Goal: Transaction & Acquisition: Purchase product/service

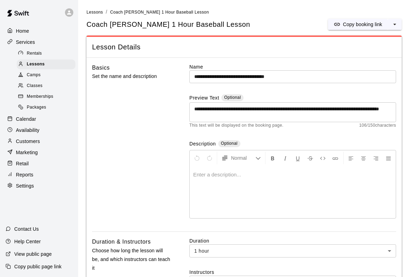
scroll to position [366, 0]
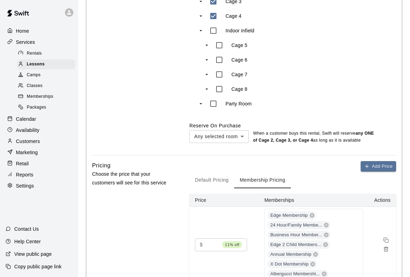
click at [60, 137] on div "Customers" at bounding box center [39, 141] width 67 height 10
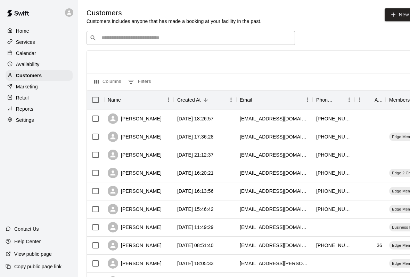
click at [204, 37] on input "Search customers by name or email" at bounding box center [195, 37] width 193 height 7
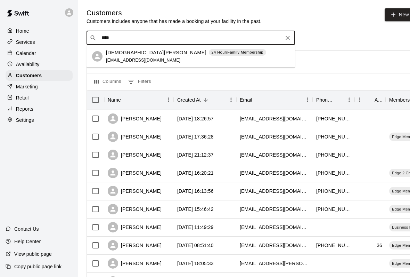
type input "*****"
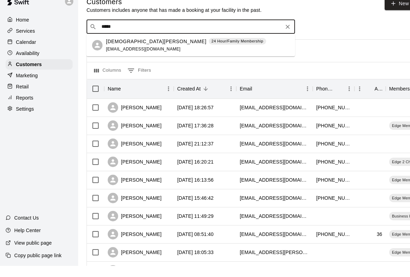
click at [218, 49] on div "[DEMOGRAPHIC_DATA][PERSON_NAME] 24 Hour/Family Membership [EMAIL_ADDRESS][DOMAI…" at bounding box center [198, 56] width 184 height 15
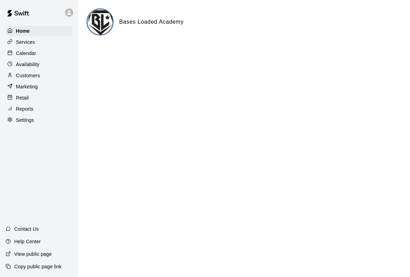
click at [10, 96] on icon at bounding box center [9, 97] width 5 height 5
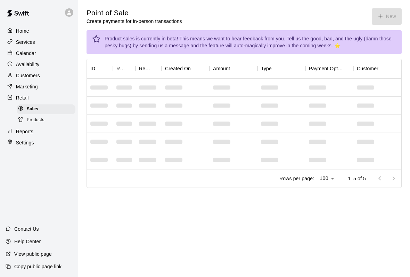
click at [394, 18] on div "Point of Sale Create payments for in-person transactions New" at bounding box center [244, 16] width 315 height 16
click at [393, 14] on div "Point of Sale Create payments for in-person transactions New" at bounding box center [244, 16] width 315 height 16
click at [396, 16] on div "Point of Sale Create payments for in-person transactions New" at bounding box center [244, 16] width 315 height 16
click at [392, 16] on div "Point of Sale Create payments for in-person transactions New" at bounding box center [244, 16] width 315 height 16
click at [387, 16] on div "Point of Sale Create payments for in-person transactions New" at bounding box center [244, 16] width 315 height 16
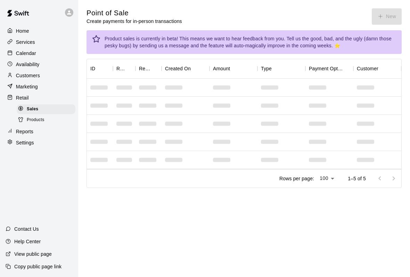
click at [393, 14] on div "Point of Sale Create payments for in-person transactions New" at bounding box center [244, 16] width 315 height 16
click at [391, 13] on div "Point of Sale Create payments for in-person transactions New" at bounding box center [244, 16] width 315 height 16
click at [391, 16] on div "Point of Sale Create payments for in-person transactions New" at bounding box center [244, 16] width 315 height 16
click at [397, 18] on div "Point of Sale Create payments for in-person transactions New" at bounding box center [244, 16] width 315 height 16
click at [389, 16] on div "Point of Sale Create payments for in-person transactions New" at bounding box center [244, 16] width 315 height 16
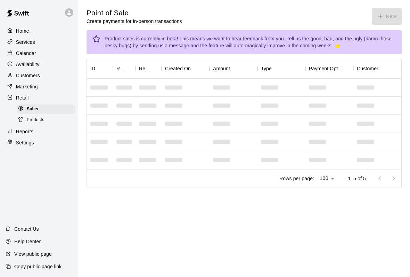
click at [392, 15] on div "Point of Sale Create payments for in-person transactions New" at bounding box center [244, 16] width 315 height 16
click at [389, 13] on div "Point of Sale Create payments for in-person transactions New" at bounding box center [244, 16] width 315 height 16
click at [393, 16] on div "Point of Sale Create payments for in-person transactions New" at bounding box center [244, 16] width 315 height 16
click at [387, 14] on div "Point of Sale Create payments for in-person transactions New" at bounding box center [244, 16] width 315 height 16
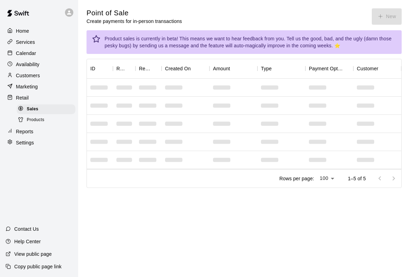
click at [380, 16] on div "Point of Sale Create payments for in-person transactions New" at bounding box center [244, 16] width 315 height 16
click at [385, 12] on div "Point of Sale Create payments for in-person transactions New" at bounding box center [244, 16] width 315 height 16
click at [388, 18] on button "New" at bounding box center [387, 16] width 30 height 16
click at [50, 225] on div "Add product" at bounding box center [38, 227] width 23 height 4
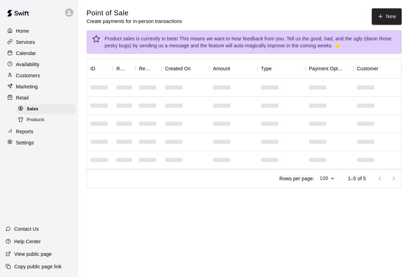
click at [390, 214] on h2 "POS Terminal" at bounding box center [205, 225] width 410 height 22
click at [9, 227] on icon "Close" at bounding box center [7, 229] width 5 height 5
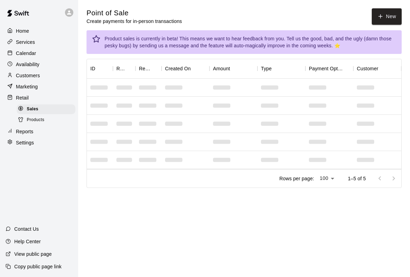
click at [377, 23] on button "New" at bounding box center [387, 16] width 30 height 16
click at [50, 225] on h5 "Add product" at bounding box center [38, 227] width 23 height 4
